Goal: Information Seeking & Learning: Learn about a topic

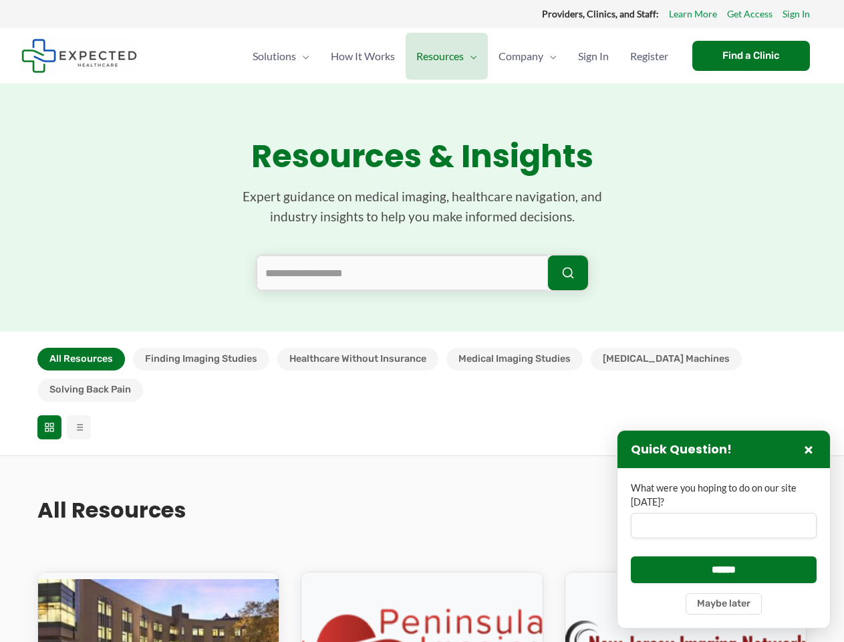
click at [422, 321] on section "Resources & Insights Expert guidance on medical imaging, healthcare navigation,…" at bounding box center [422, 208] width 844 height 248
click at [81, 359] on button "All Resources" at bounding box center [81, 359] width 88 height 23
click at [201, 359] on button "Finding Imaging Studies" at bounding box center [201, 359] width 136 height 23
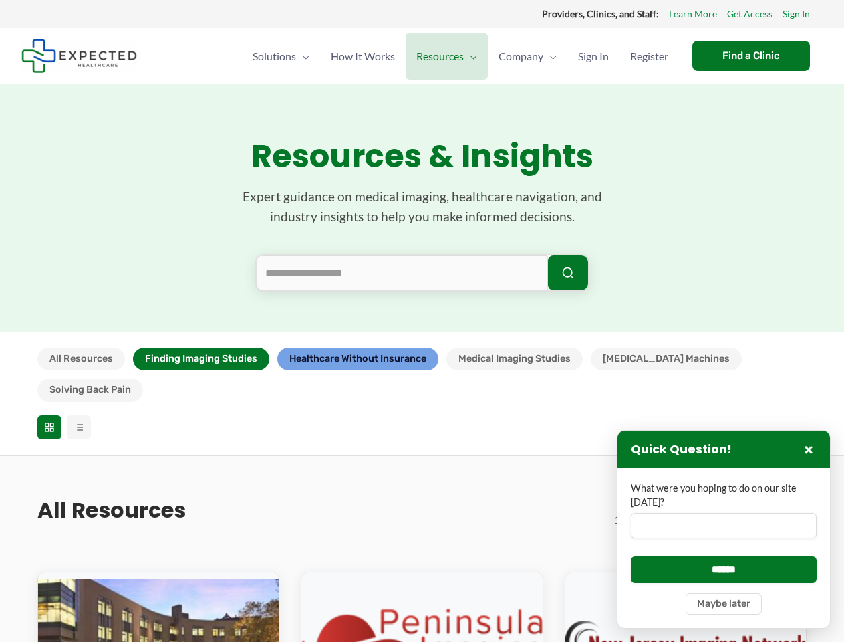
click at [357, 359] on button "Healthcare Without Insurance" at bounding box center [357, 359] width 161 height 23
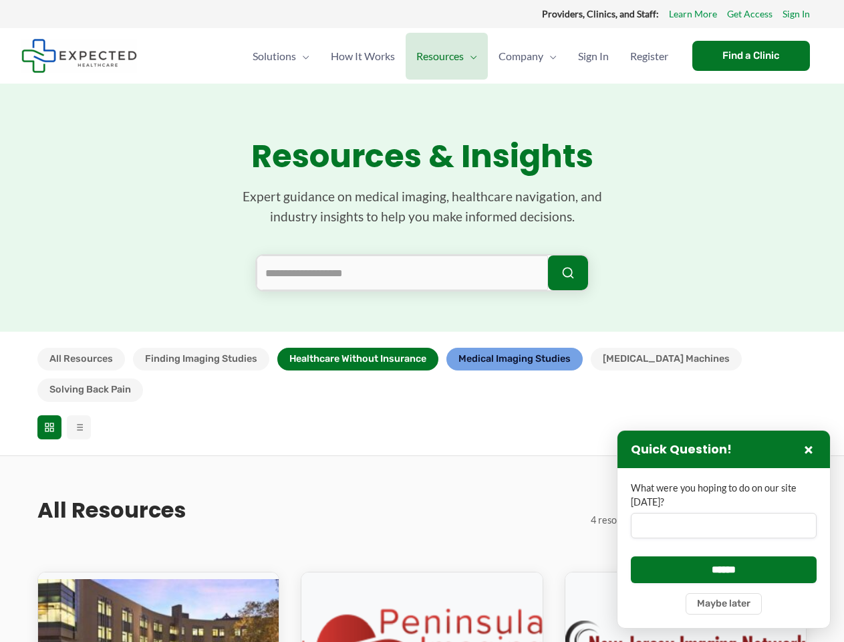
click at [515, 359] on button "Medical Imaging Studies" at bounding box center [515, 359] width 136 height 23
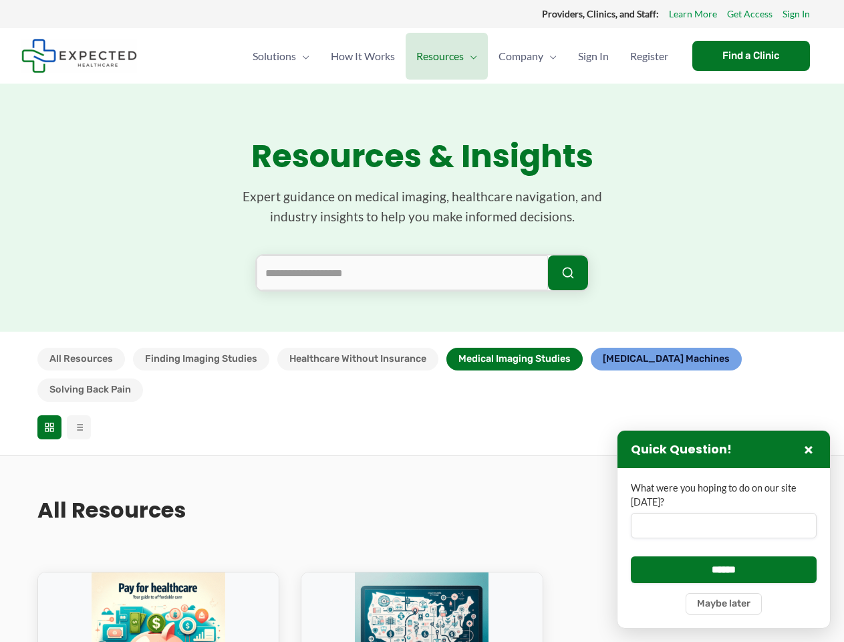
click at [635, 359] on button "[MEDICAL_DATA] Machines" at bounding box center [666, 359] width 151 height 23
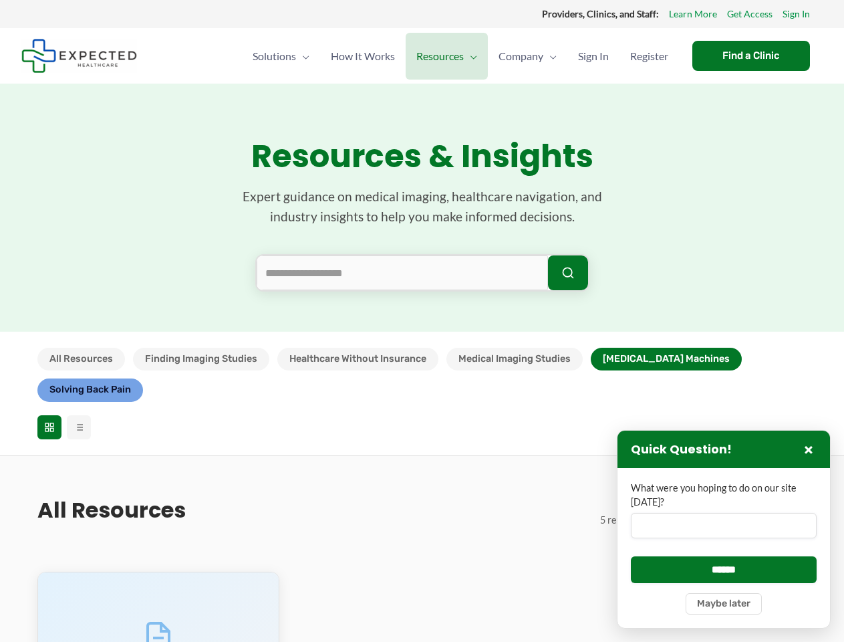
click at [143, 378] on button "Solving Back Pain" at bounding box center [90, 389] width 106 height 23
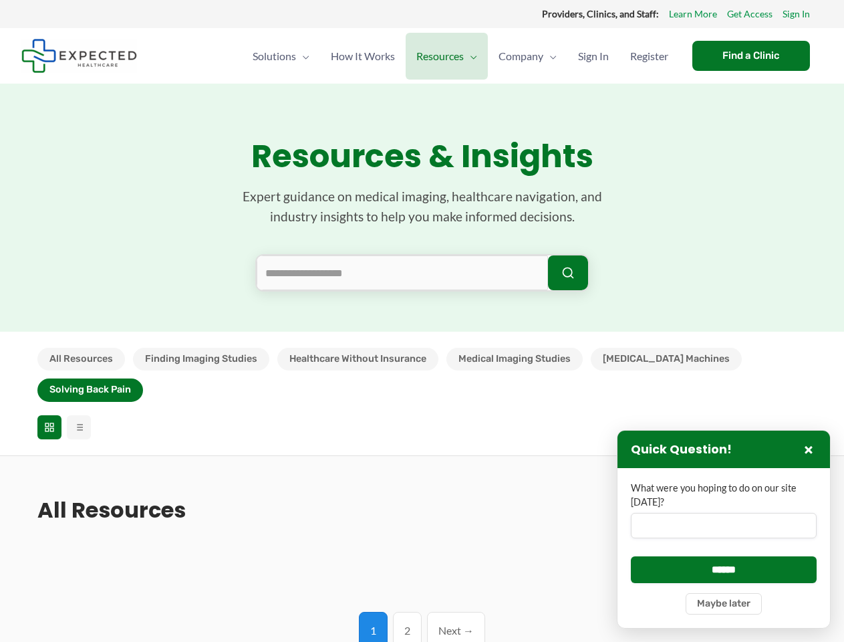
click at [49, 422] on icon at bounding box center [49, 427] width 11 height 11
click at [79, 427] on line at bounding box center [80, 427] width 6 height 0
click at [724, 529] on input "What were you hoping to do on our site [DATE]?" at bounding box center [724, 525] width 186 height 25
